Goal: Task Accomplishment & Management: Manage account settings

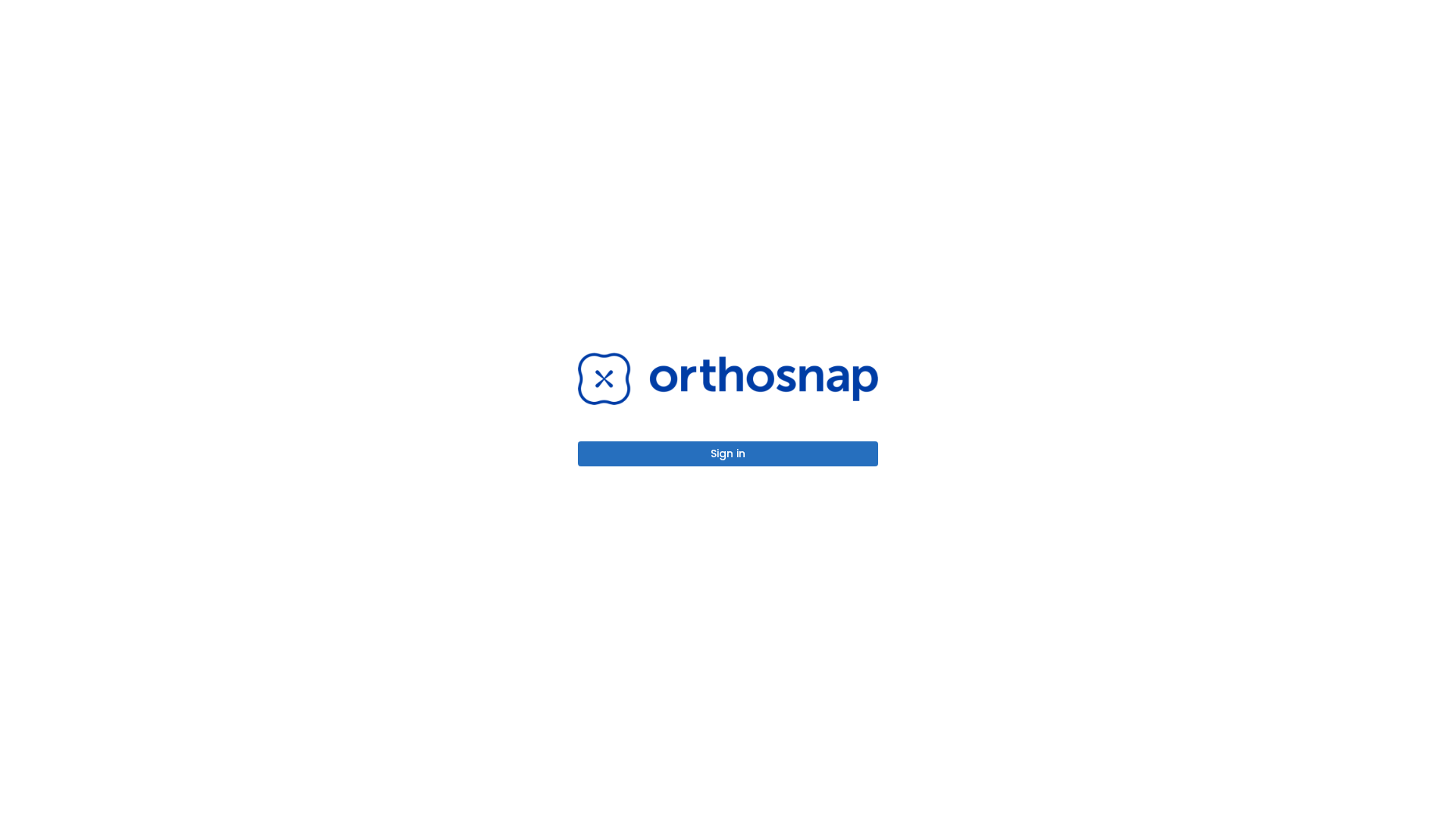
click at [728, 454] on button "Sign in" at bounding box center [728, 454] width 301 height 25
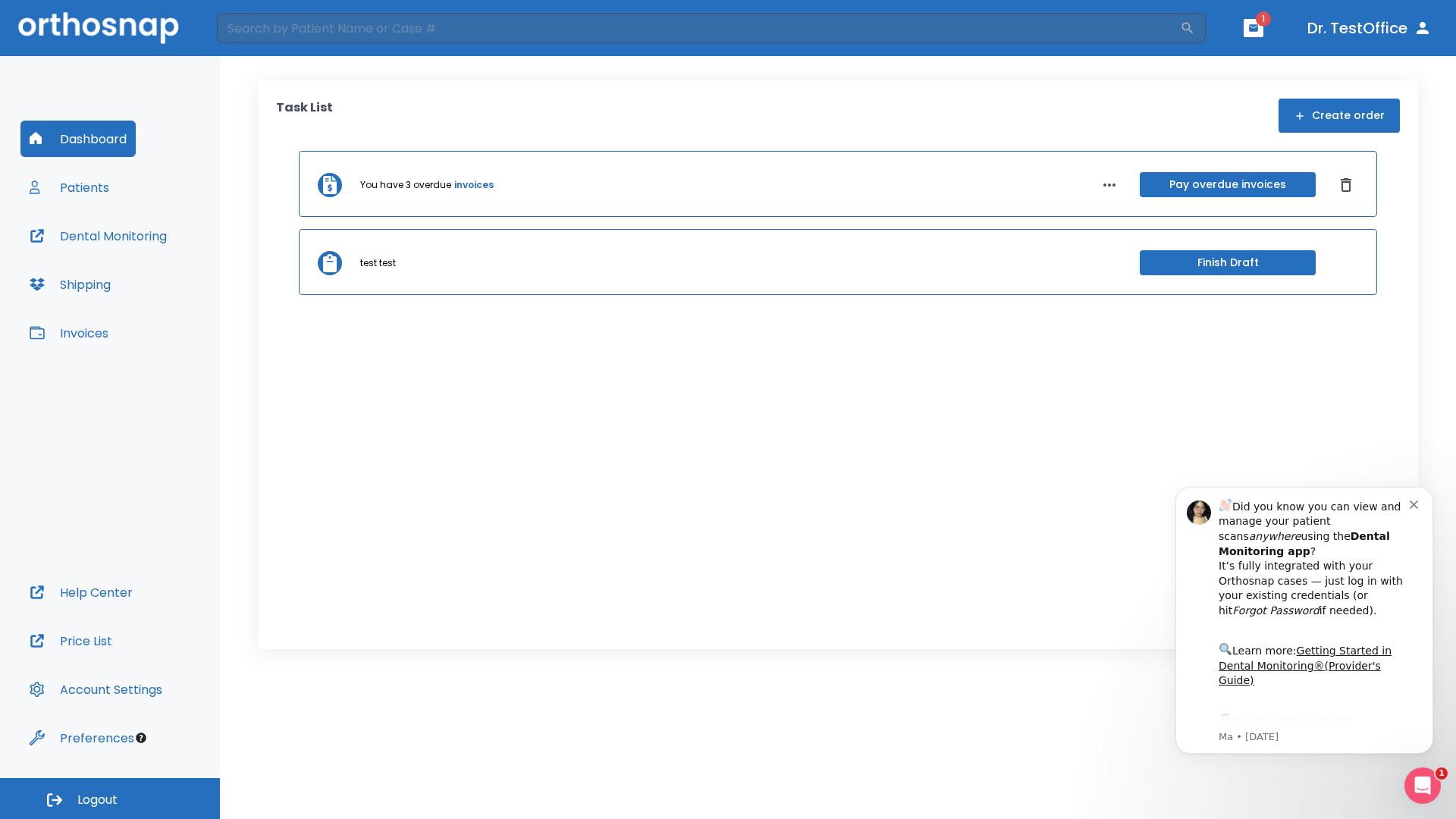
click at [110, 799] on span "Logout" at bounding box center [97, 799] width 40 height 16
